Goal: Check status: Check status

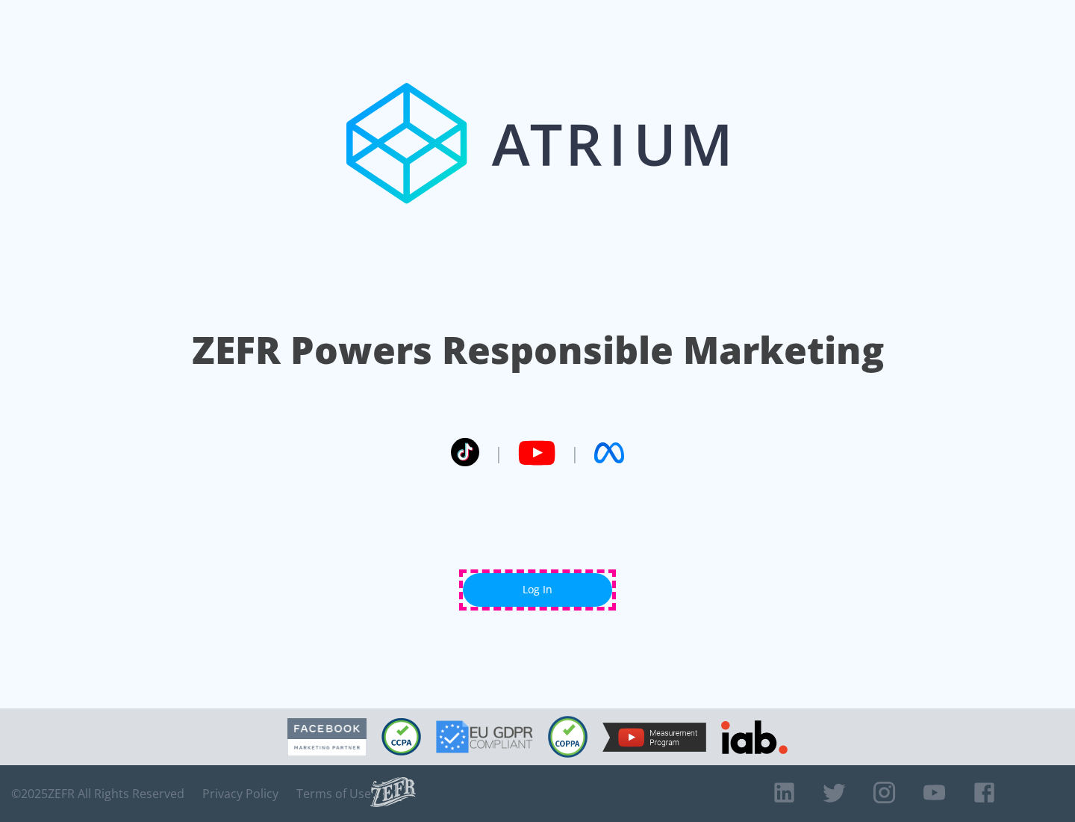
click at [538, 589] on link "Log In" at bounding box center [537, 590] width 149 height 34
